Goal: Transaction & Acquisition: Purchase product/service

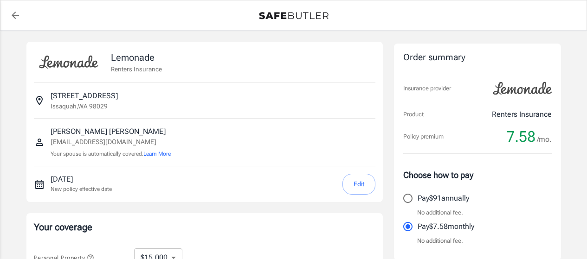
select select "15000"
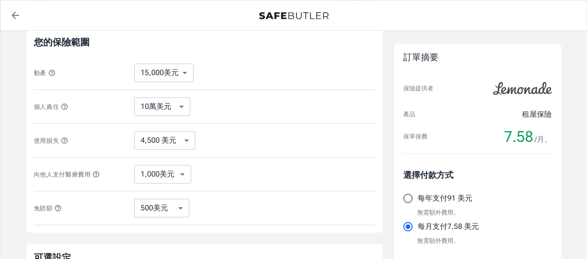
scroll to position [192, 0]
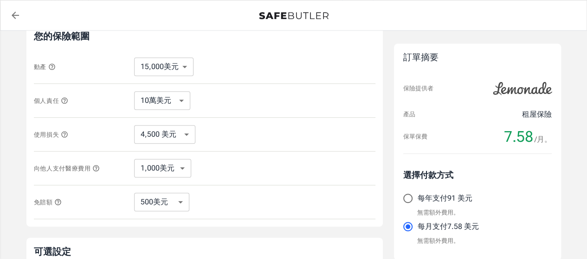
click at [52, 64] on icon "button" at bounding box center [51, 66] width 7 height 7
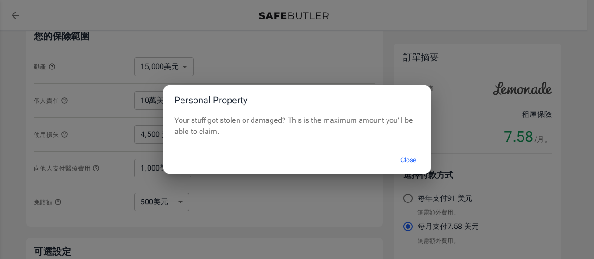
click at [409, 159] on button "Close" at bounding box center [408, 160] width 37 height 20
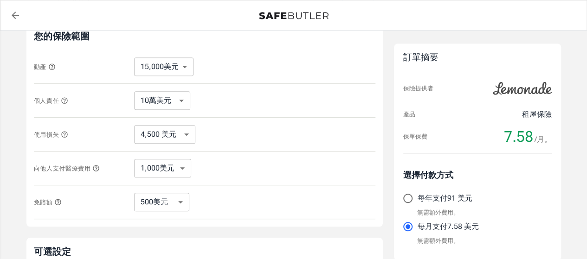
click at [64, 99] on icon "button" at bounding box center [64, 100] width 7 height 7
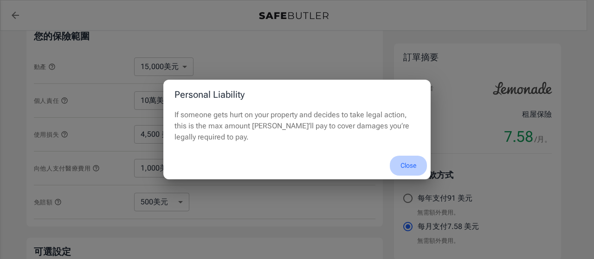
click at [409, 166] on button "Close" at bounding box center [408, 166] width 37 height 20
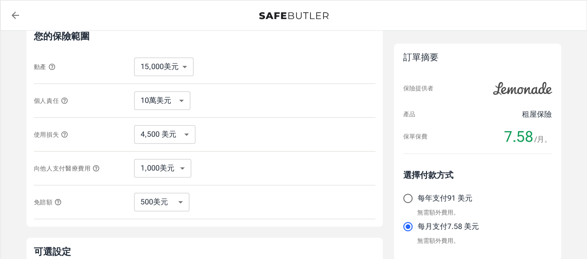
click at [65, 132] on icon "button" at bounding box center [64, 134] width 7 height 7
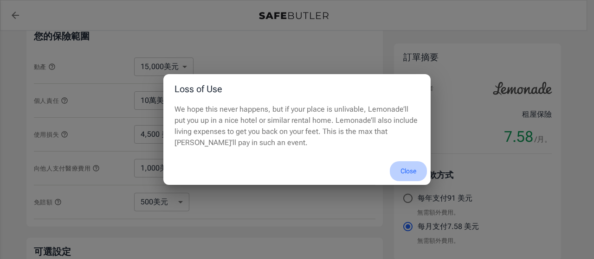
click at [411, 171] on button "Close" at bounding box center [408, 172] width 37 height 20
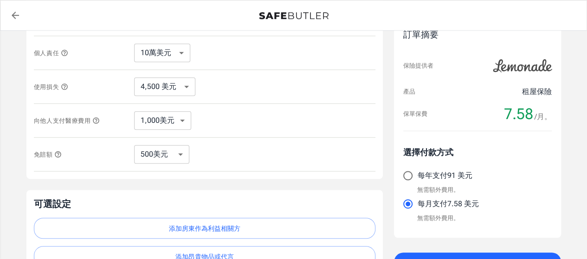
scroll to position [241, 0]
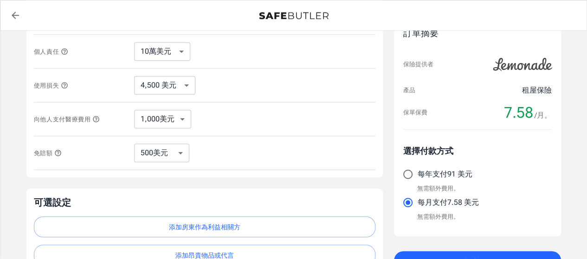
click at [182, 149] on select "250美元 500美元 1,000美元 2,500美元" at bounding box center [161, 153] width 55 height 19
select select "250"
click at [175, 148] on select "250美元 500美元 1,000美元 2,500美元" at bounding box center [161, 153] width 55 height 19
select select "500"
click at [177, 149] on select "250美元 500美元 1,000美元 2,500美元" at bounding box center [161, 153] width 55 height 19
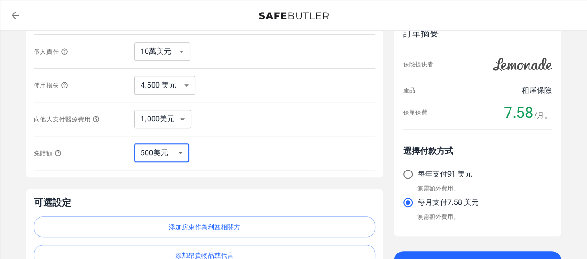
select select "250"
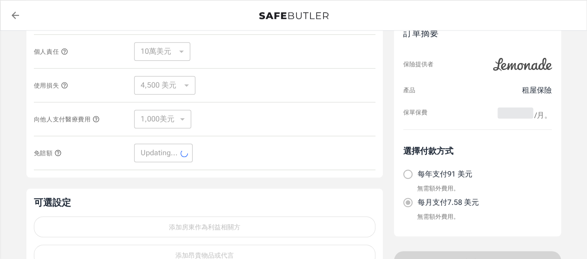
select select "250"
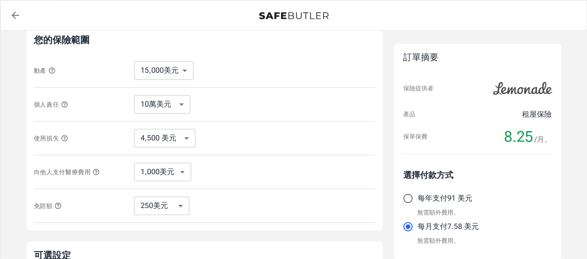
scroll to position [186, 0]
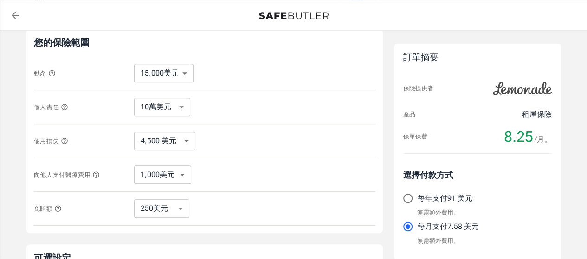
click at [49, 73] on icon "button" at bounding box center [52, 73] width 6 height 6
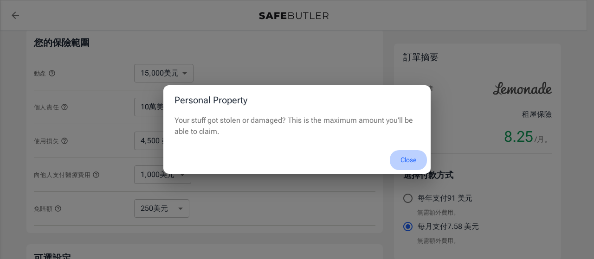
click at [408, 157] on button "Close" at bounding box center [408, 160] width 37 height 20
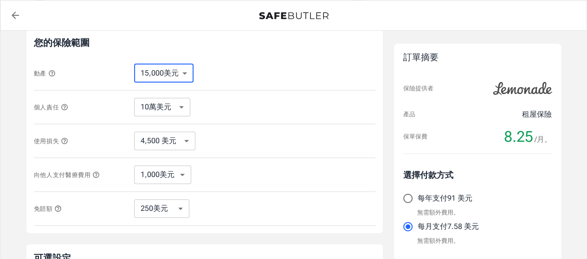
click at [186, 70] on select "10,000美元 15,000美元 2萬美元 25,000美元 3萬美元 4萬美元 5萬美元 10萬美元 15萬美元 20萬美元 25萬美元" at bounding box center [163, 73] width 59 height 19
select select "20000"
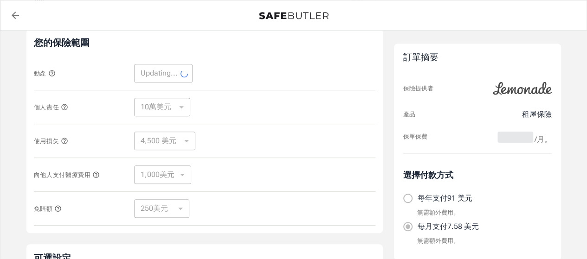
select select "20000"
select select "6000"
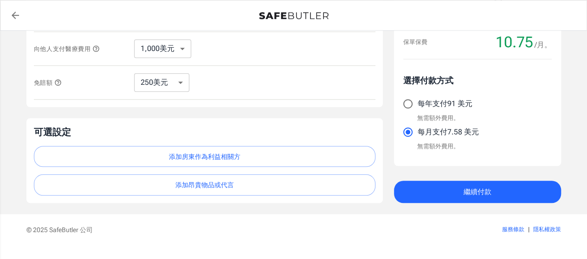
scroll to position [329, 0]
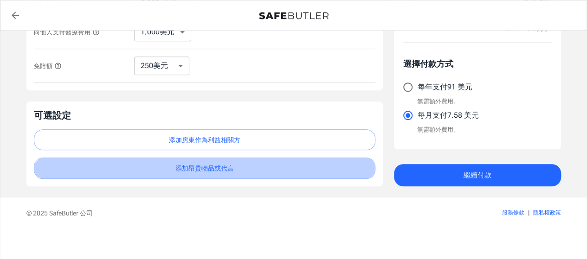
click at [311, 161] on button "添加昂貴物品或代言" at bounding box center [205, 168] width 342 height 21
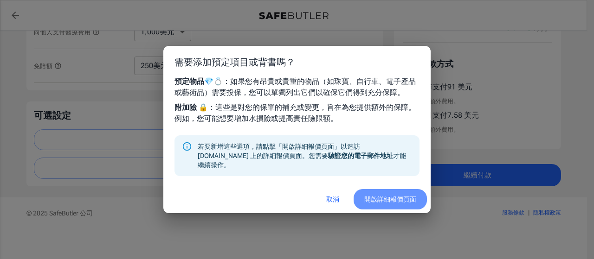
click at [389, 196] on font "開啟詳細報價頁面" at bounding box center [390, 199] width 52 height 7
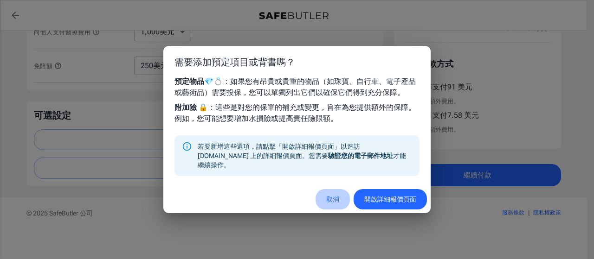
click at [333, 196] on font "取消" at bounding box center [332, 199] width 13 height 7
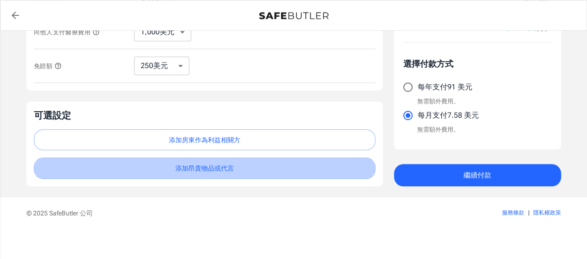
click at [294, 169] on button "添加昂貴物品或代言" at bounding box center [205, 168] width 342 height 21
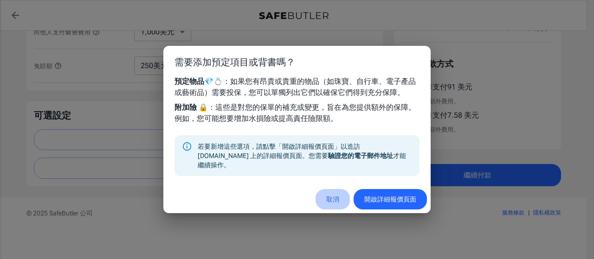
click at [333, 196] on font "取消" at bounding box center [332, 199] width 13 height 7
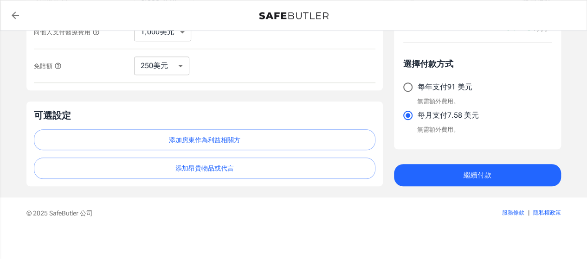
click at [205, 165] on font "添加昂貴物品或代言" at bounding box center [204, 168] width 58 height 7
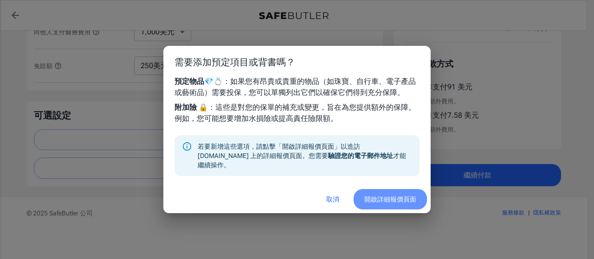
click at [385, 196] on font "開啟詳細報價頁面" at bounding box center [390, 199] width 52 height 7
click at [330, 196] on font "取消" at bounding box center [332, 199] width 13 height 7
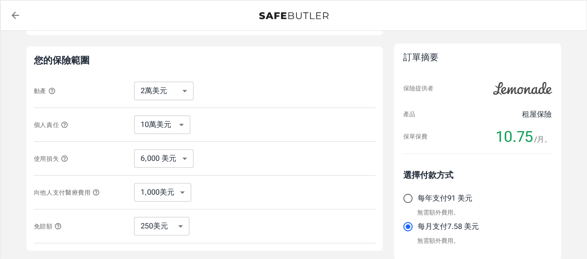
scroll to position [169, 0]
click at [64, 123] on icon "button" at bounding box center [64, 123] width 7 height 7
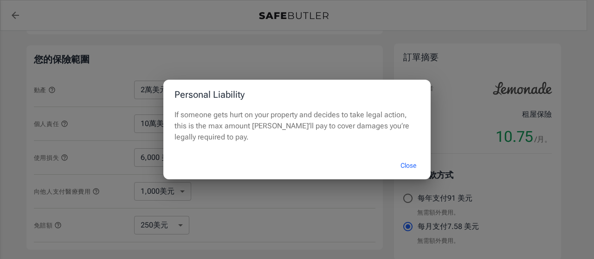
click at [413, 162] on button "Close" at bounding box center [408, 166] width 37 height 20
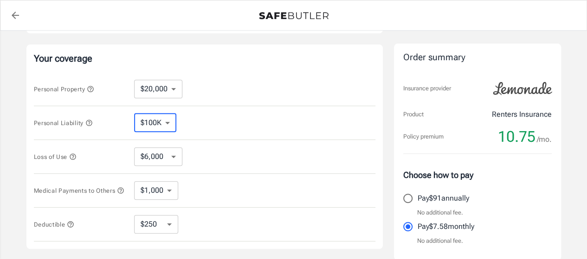
click at [170, 121] on select "$100K $200K $300K $400K $500K $1M" at bounding box center [155, 123] width 42 height 19
click at [205, 117] on div "Personal Liability $100K $200K $300K $400K $500K $1M ​" at bounding box center [205, 123] width 342 height 34
click at [89, 121] on icon "button" at bounding box center [88, 122] width 7 height 7
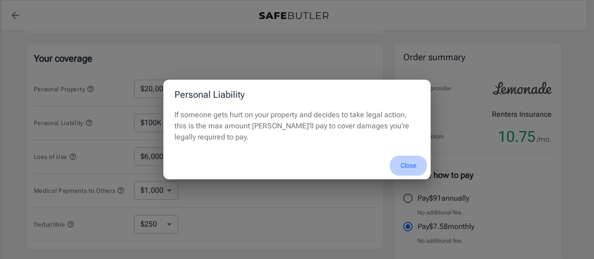
click at [409, 168] on button "Close" at bounding box center [408, 166] width 37 height 20
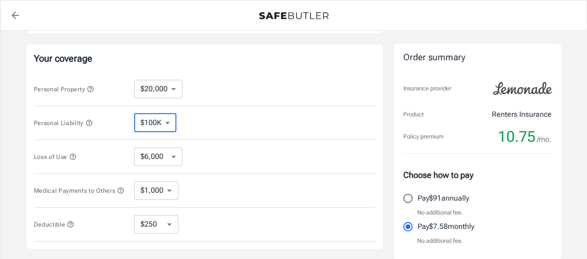
click at [167, 120] on select "$100K $200K $300K $400K $500K $1M" at bounding box center [155, 123] width 42 height 19
click at [225, 124] on div "Personal Liability $100K $200K $300K $400K $500K $1M ​" at bounding box center [205, 123] width 342 height 34
click at [72, 155] on icon "button" at bounding box center [72, 156] width 7 height 7
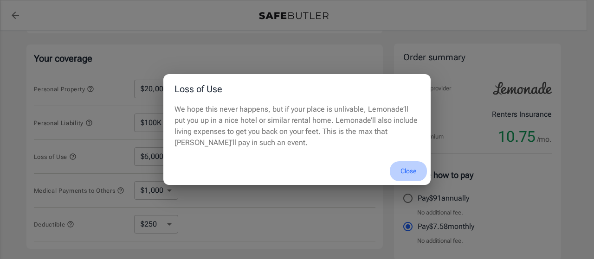
click at [408, 169] on button "Close" at bounding box center [408, 172] width 37 height 20
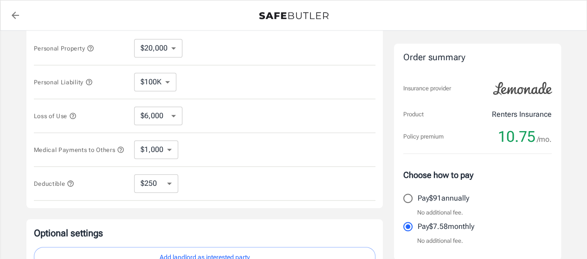
scroll to position [211, 0]
click at [169, 151] on select "$1,000 $2,000 $3,000 $4,000 $5,000" at bounding box center [156, 149] width 44 height 19
click at [199, 151] on div "Medical Payments to Others $1,000 $2,000 $3,000 $4,000 $5,000 ​" at bounding box center [205, 149] width 342 height 34
click at [117, 152] on icon "button" at bounding box center [120, 149] width 6 height 6
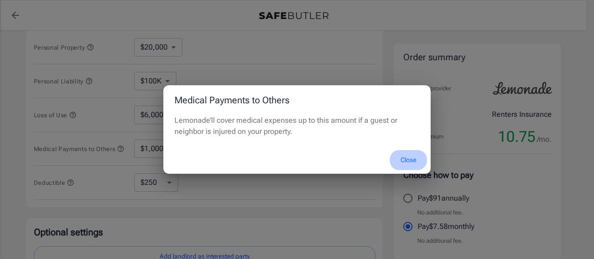
click at [408, 157] on button "Close" at bounding box center [408, 160] width 37 height 20
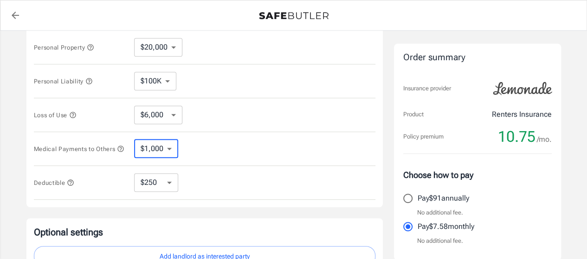
click at [168, 149] on select "$1,000 $2,000 $3,000 $4,000 $5,000" at bounding box center [156, 149] width 44 height 19
select select "5000"
click at [170, 150] on select "$1,000 $2,000 $3,000 $4,000 $5,000" at bounding box center [156, 149] width 44 height 19
select select "2000"
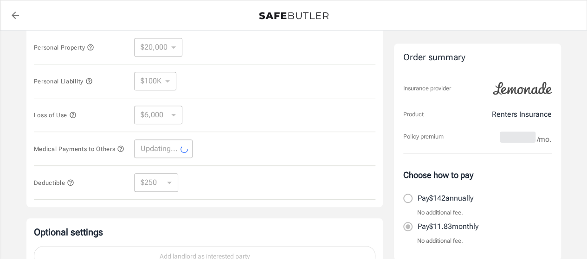
select select "2000"
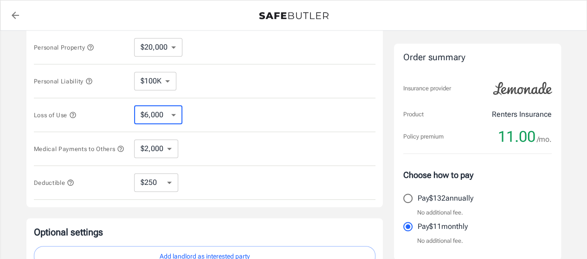
click at [169, 110] on select "$6,000 $9,000 $15,000 $24,000 $36,000 $54,000 $81,000 $120K $177K $198K" at bounding box center [158, 115] width 48 height 19
select select "9000"
click at [177, 112] on select "$6,000 $9,000 $15,000 $24,000 $36,000 $54,000 $81,000 $120K $177K $198K" at bounding box center [158, 115] width 48 height 19
select select "6000"
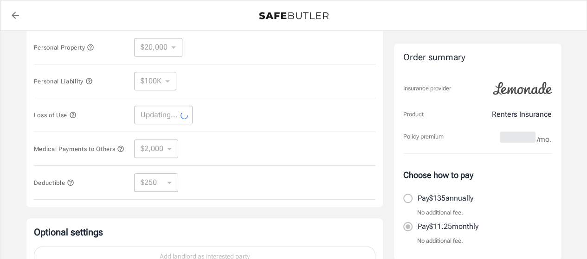
select select "6000"
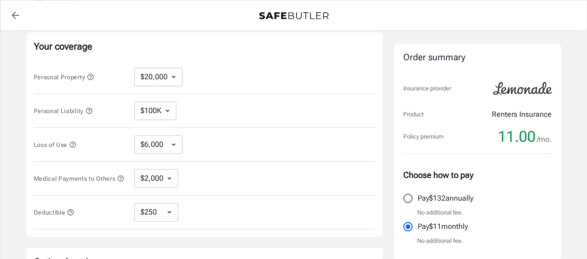
scroll to position [181, 0]
click at [174, 76] on select "$10,000 $15,000 $20,000 $25,000 $30,000 $40,000 $50,000 $100K $150K $200K $250K" at bounding box center [158, 77] width 48 height 19
select select "25000"
select select "7500"
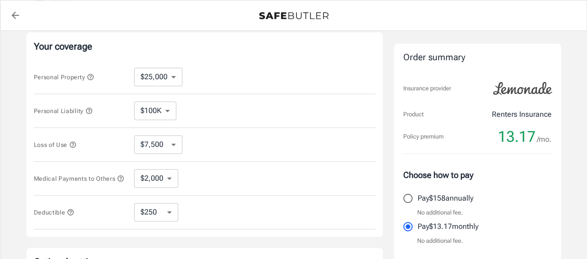
click at [92, 76] on icon "button" at bounding box center [90, 76] width 7 height 7
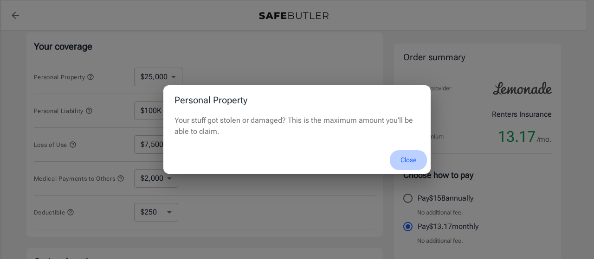
click at [409, 157] on button "Close" at bounding box center [408, 160] width 37 height 20
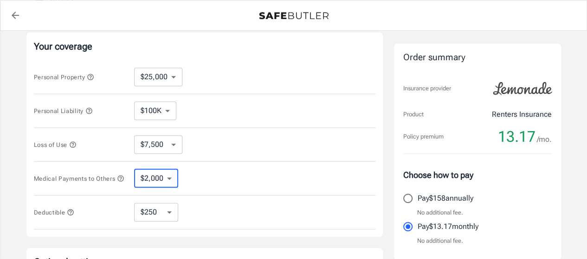
click at [172, 177] on select "$1,000 $2,000 $3,000 $4,000 $5,000" at bounding box center [156, 178] width 44 height 19
click at [208, 184] on div "Medical Payments to Others $1,000 $2,000 $3,000 $4,000 $5,000 ​" at bounding box center [205, 179] width 342 height 34
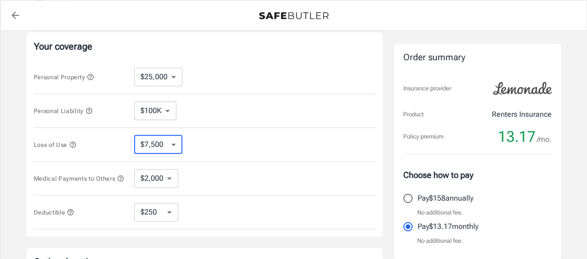
click at [171, 142] on select "$7,500 $13,500 $19,500 $28,500 $43,500 $64,500 $94,500 $136K $200K" at bounding box center [158, 145] width 48 height 19
click at [214, 145] on div "Loss of Use $7,500 $13,500 $19,500 $28,500 $43,500 $64,500 $94,500 $136K $200K ​" at bounding box center [205, 145] width 342 height 34
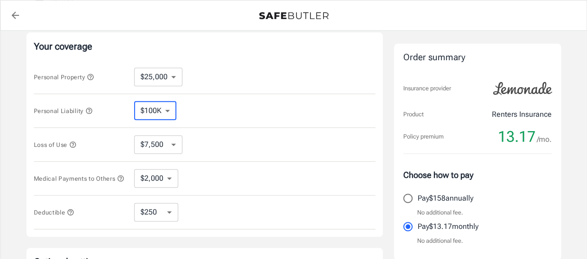
click at [166, 104] on select "$100K $200K $300K $400K $500K $1M" at bounding box center [155, 111] width 42 height 19
click at [211, 114] on div "Personal Liability $100K $200K $300K $400K $500K $1M ​" at bounding box center [205, 111] width 342 height 34
click at [173, 76] on select "$10,000 $15,000 $20,000 $25,000 $30,000 $40,000 $50,000 $100K $150K $200K $250K" at bounding box center [158, 77] width 48 height 19
select select "20000"
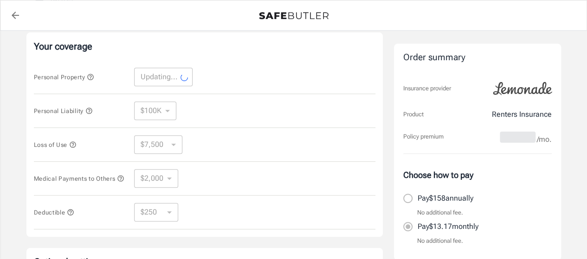
select select "20000"
select select "6000"
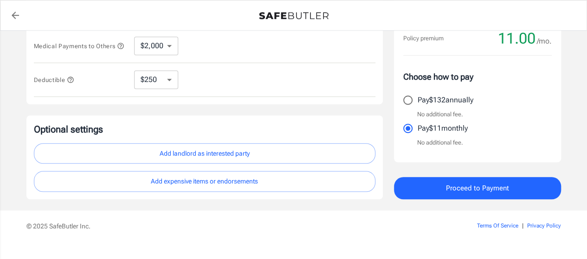
scroll to position [326, 0]
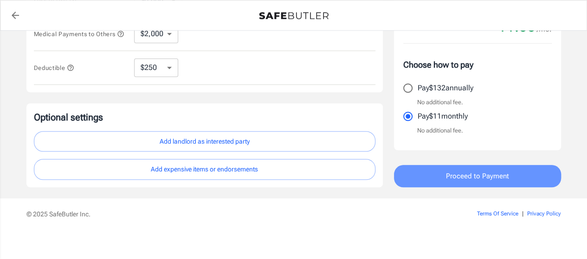
click at [438, 174] on button "Proceed to Payment" at bounding box center [477, 176] width 167 height 22
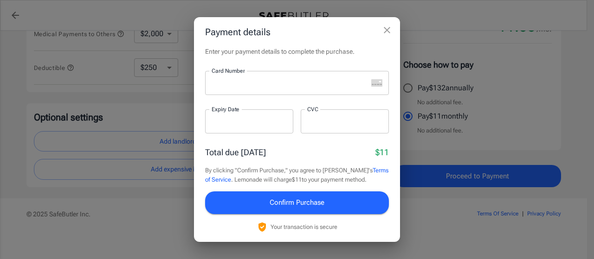
click at [388, 28] on icon "close" at bounding box center [387, 30] width 11 height 11
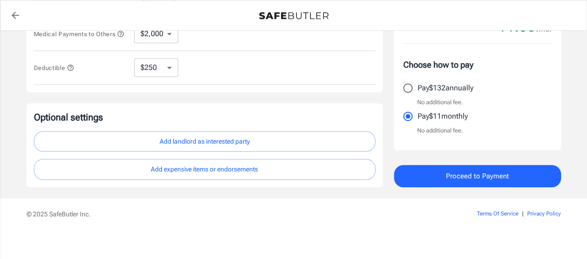
scroll to position [331, 0]
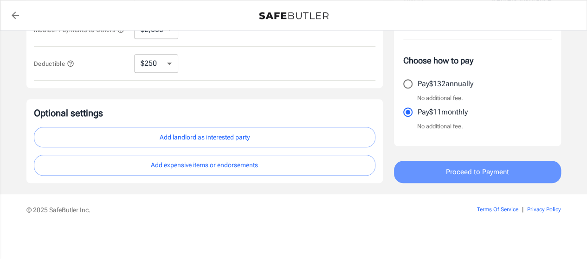
click at [474, 168] on span "Proceed to Payment" at bounding box center [477, 172] width 63 height 12
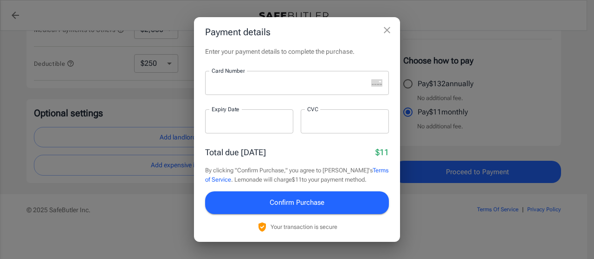
click at [157, 117] on div "Payment details Enter your payment details to complete the purchase. Card Numbe…" at bounding box center [297, 129] width 594 height 259
click at [385, 33] on icon "close" at bounding box center [387, 30] width 6 height 6
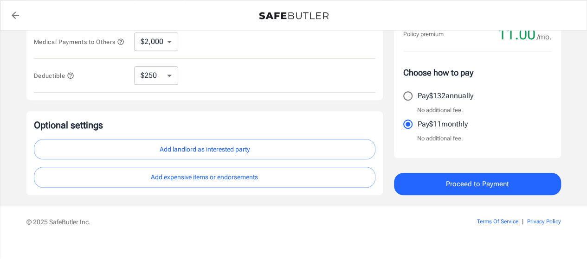
scroll to position [318, 0]
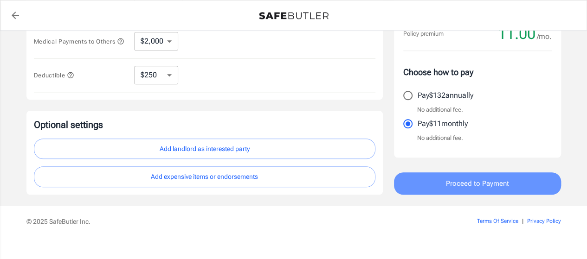
click at [447, 183] on span "Proceed to Payment" at bounding box center [477, 184] width 63 height 12
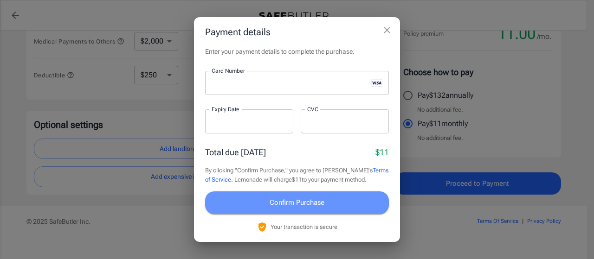
click at [304, 201] on span "Confirm Purchase" at bounding box center [297, 203] width 55 height 12
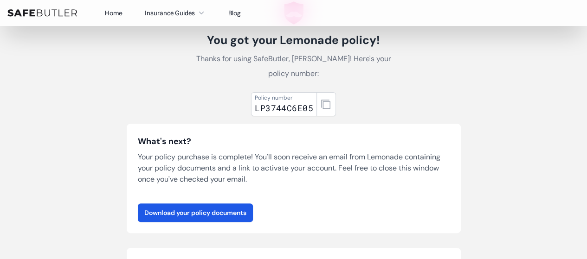
scroll to position [70, 0]
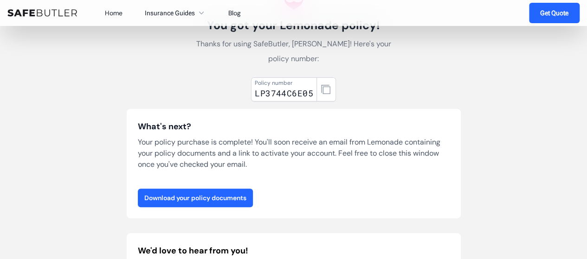
click at [231, 198] on link "Download your policy documents" at bounding box center [195, 198] width 115 height 19
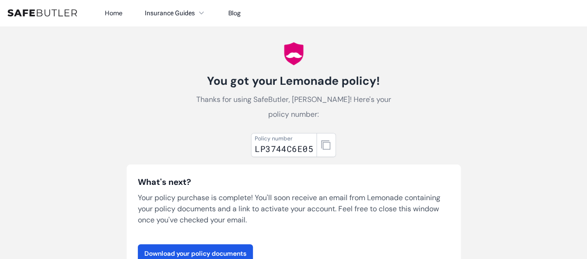
scroll to position [0, 0]
